Goal: Find specific page/section: Find specific page/section

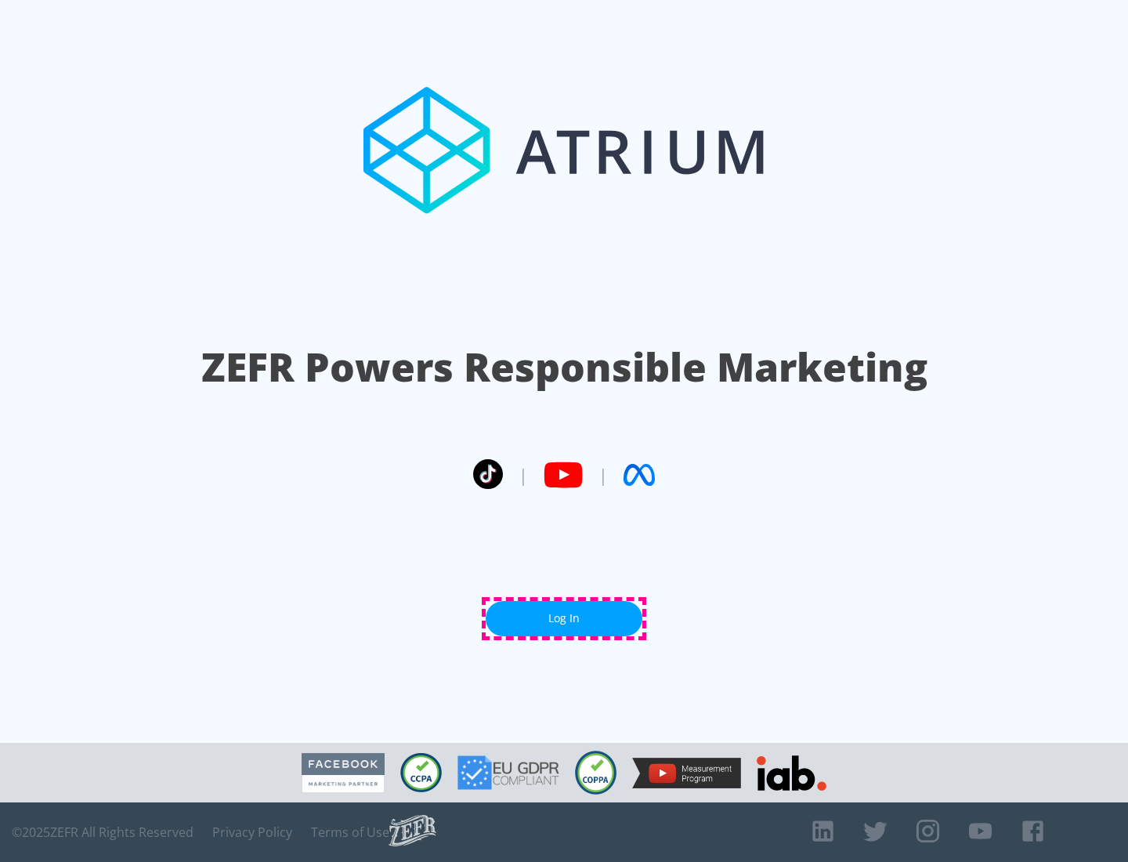
click at [564, 618] on link "Log In" at bounding box center [564, 618] width 157 height 35
